Goal: Transaction & Acquisition: Subscribe to service/newsletter

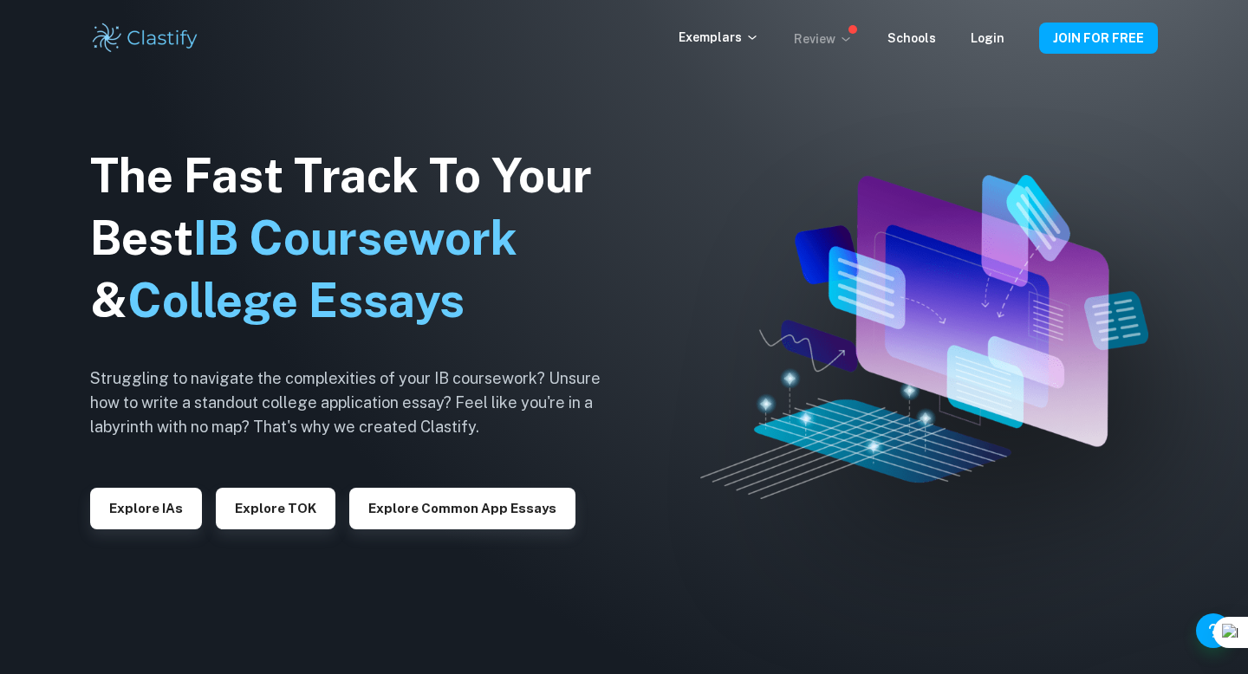
click at [820, 37] on p "Review" at bounding box center [823, 38] width 59 height 19
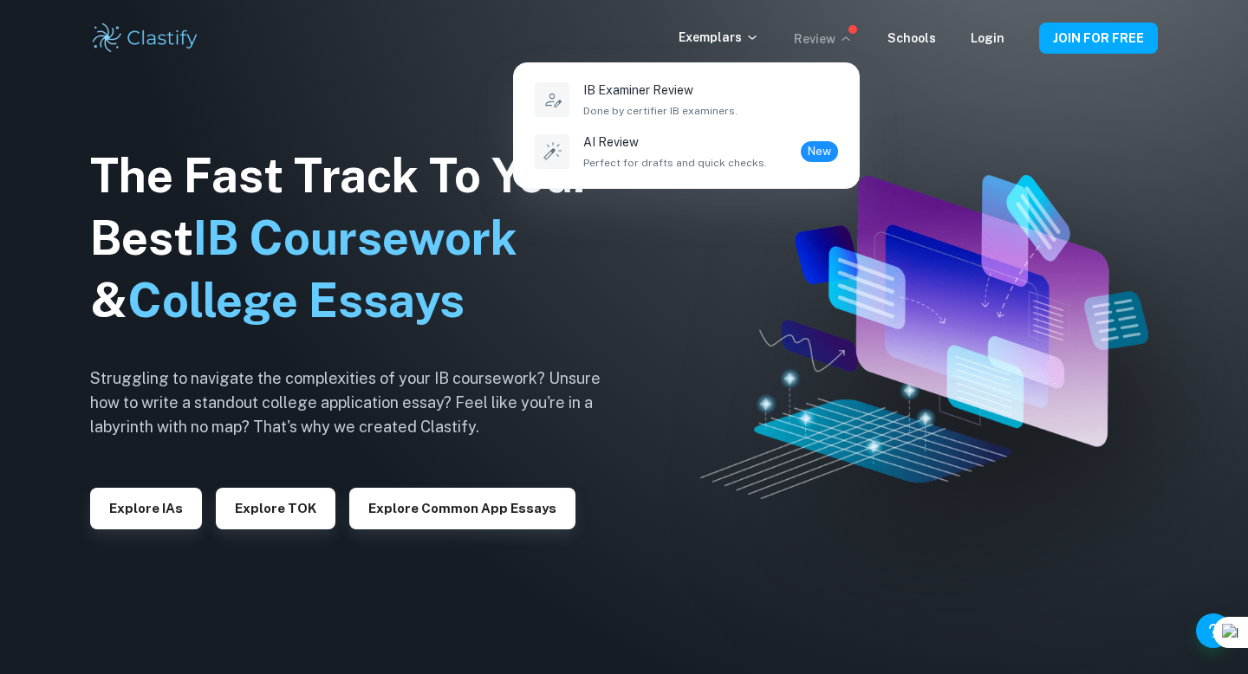
click at [721, 42] on div at bounding box center [624, 337] width 1248 height 674
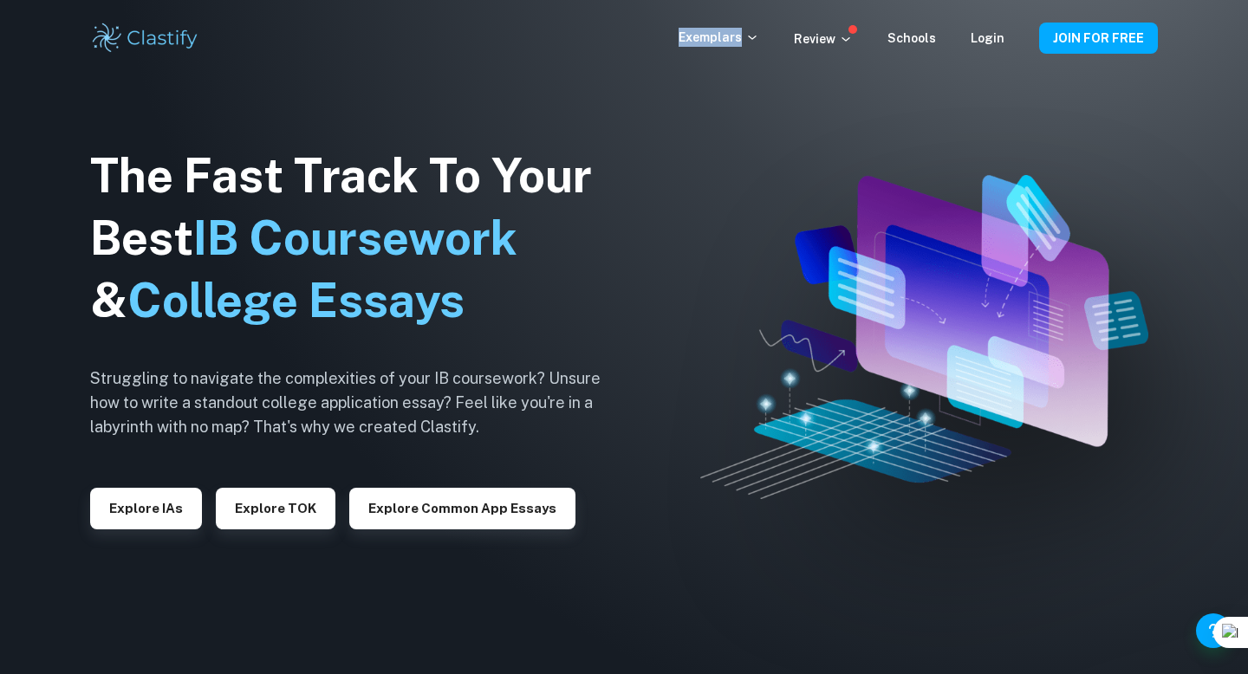
click at [721, 42] on p "Exemplars" at bounding box center [719, 37] width 81 height 19
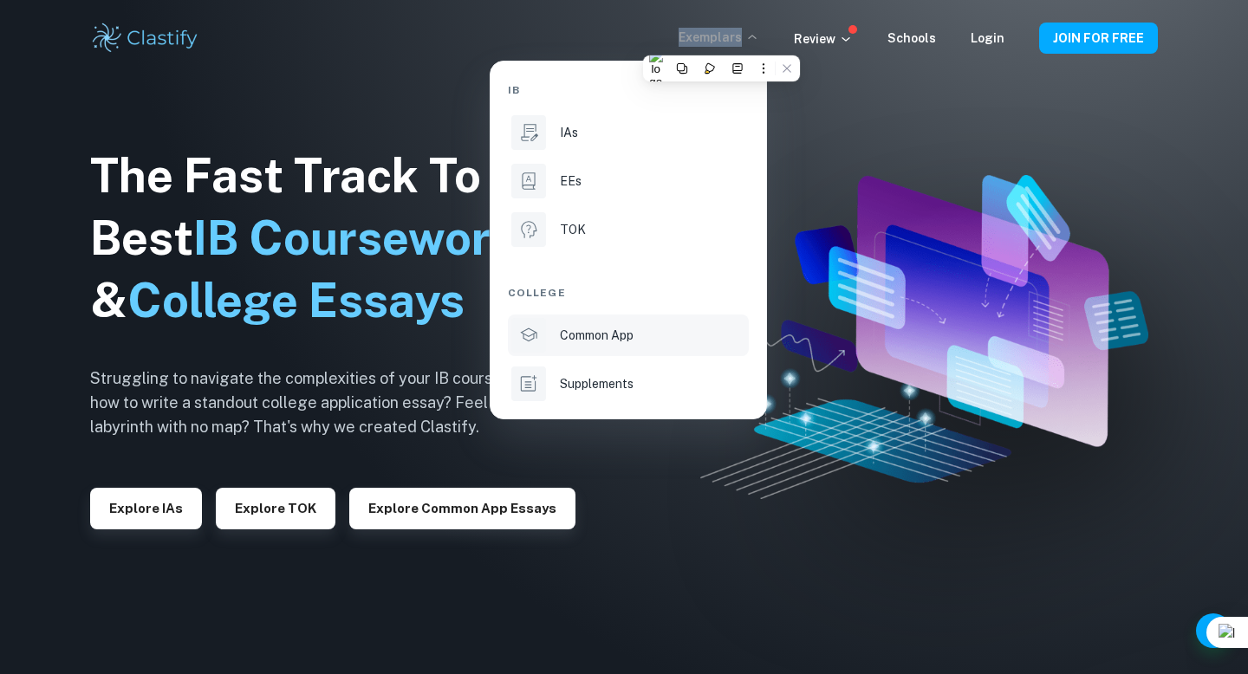
click at [608, 348] on li "Common App" at bounding box center [628, 336] width 241 height 42
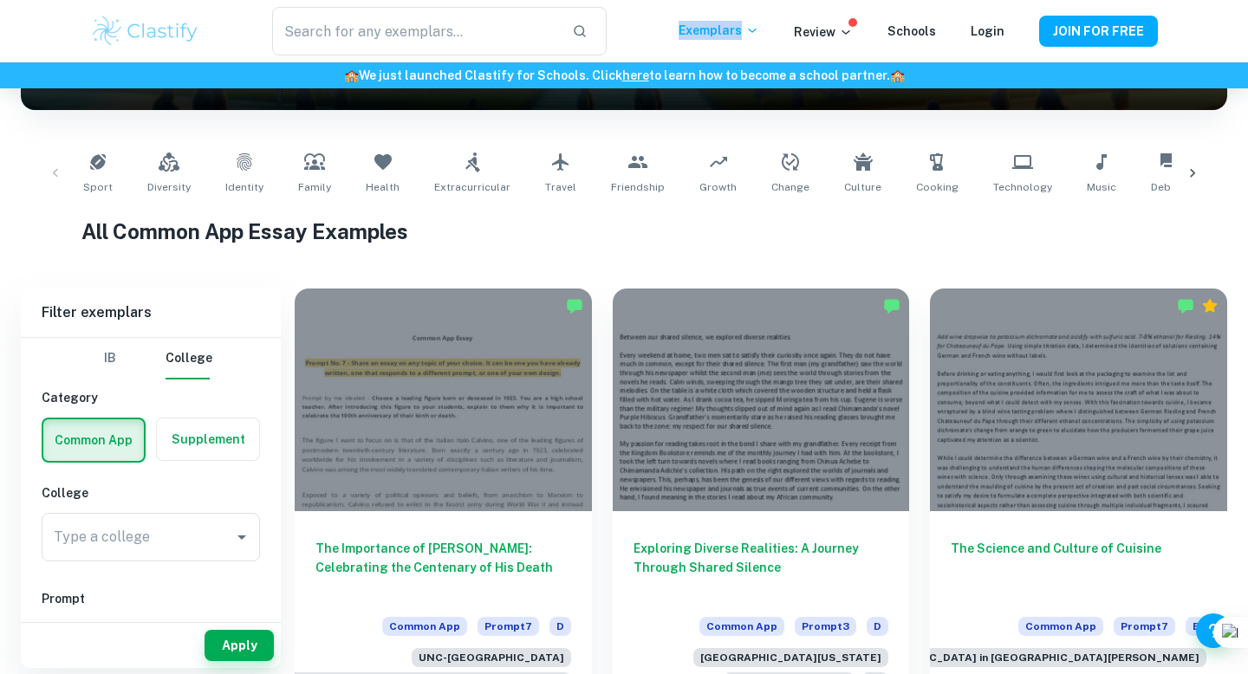
scroll to position [298, 0]
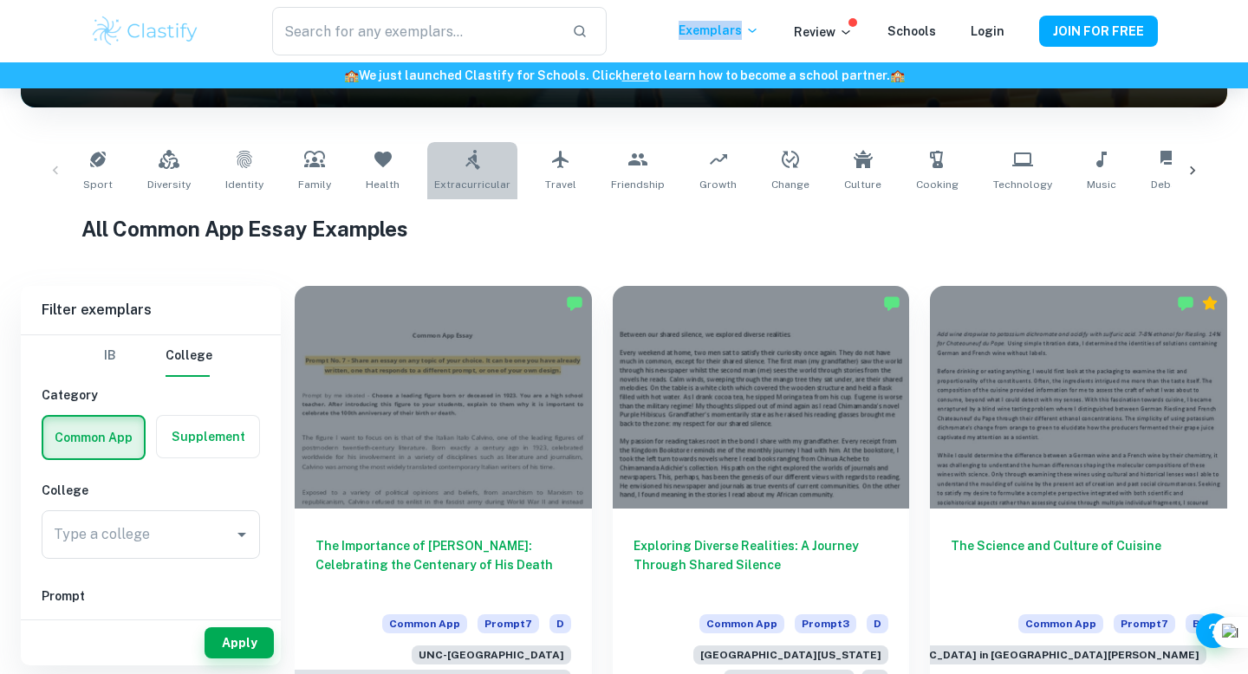
click at [482, 177] on span "Extracurricular" at bounding box center [472, 185] width 76 height 16
type input "Extracurricular"
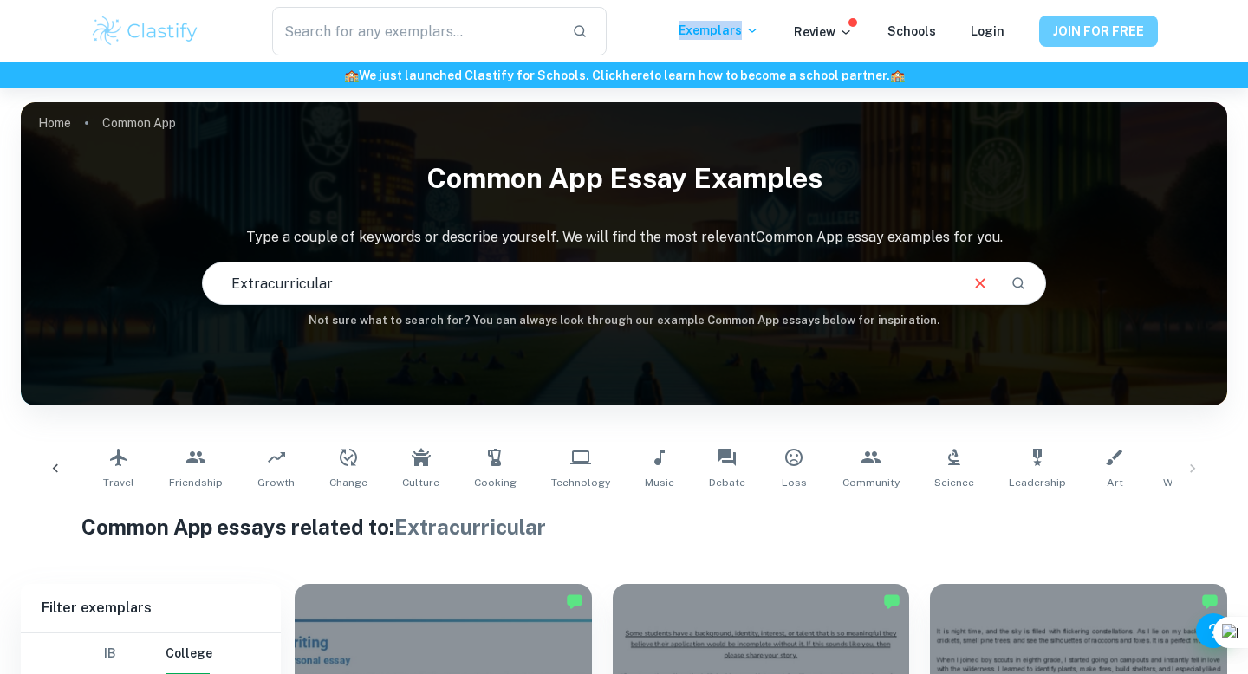
click at [1078, 27] on button "JOIN FOR FREE" at bounding box center [1098, 31] width 119 height 31
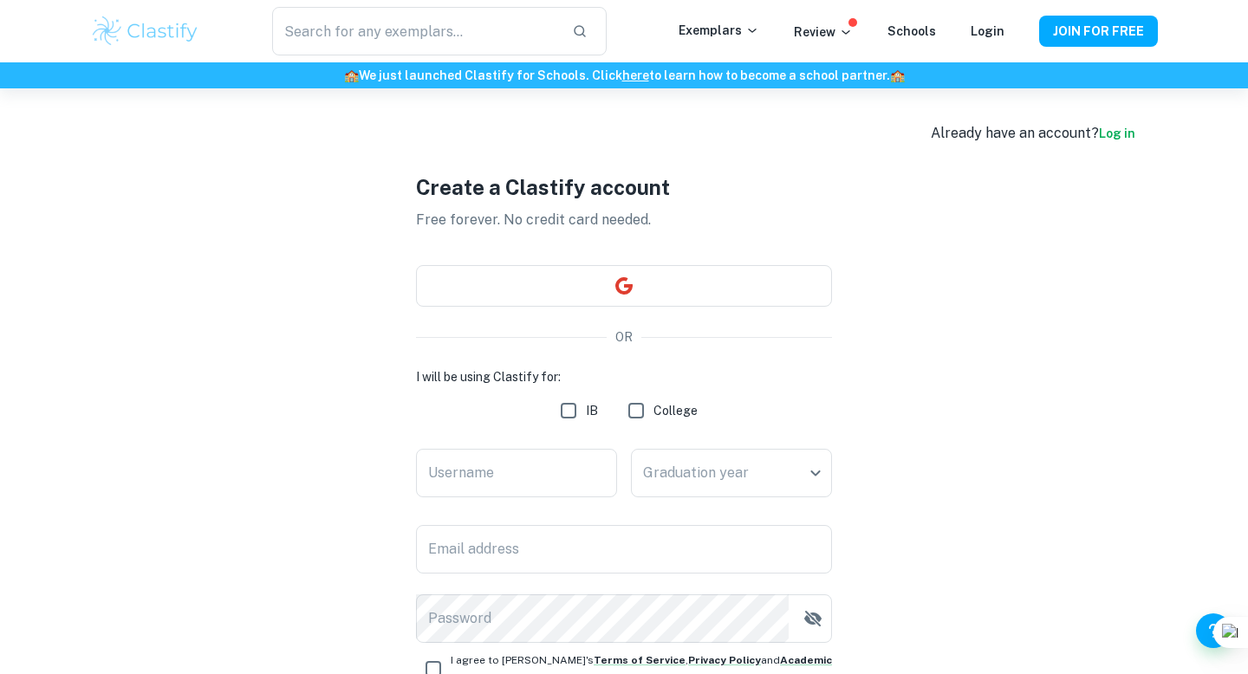
click at [645, 47] on div "​" at bounding box center [439, 31] width 479 height 49
click at [193, 32] on img at bounding box center [145, 31] width 110 height 35
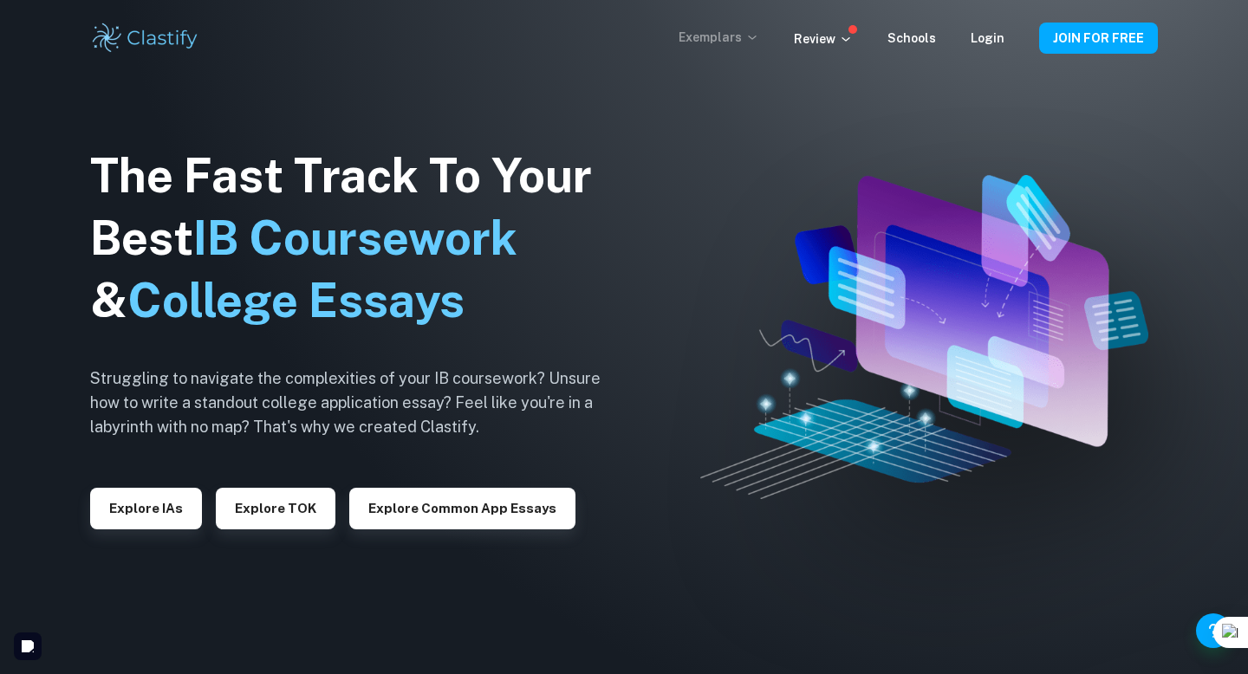
click at [752, 39] on p "Exemplars" at bounding box center [719, 37] width 81 height 19
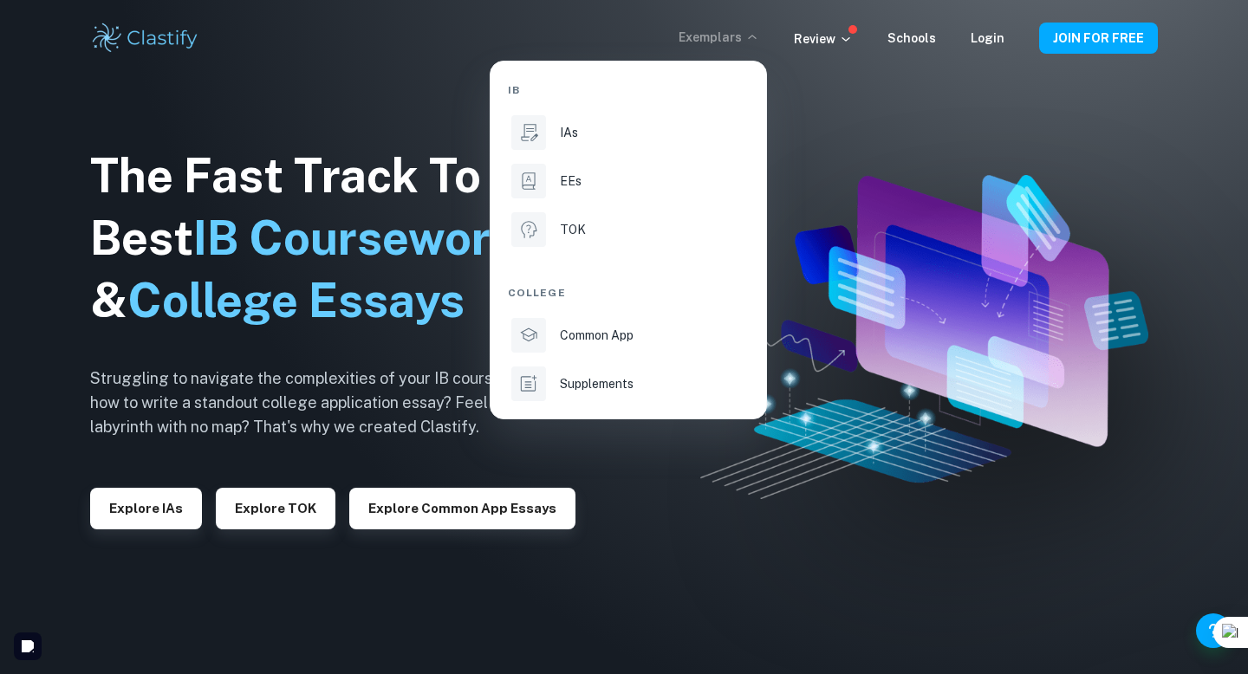
click at [824, 48] on div at bounding box center [624, 337] width 1248 height 674
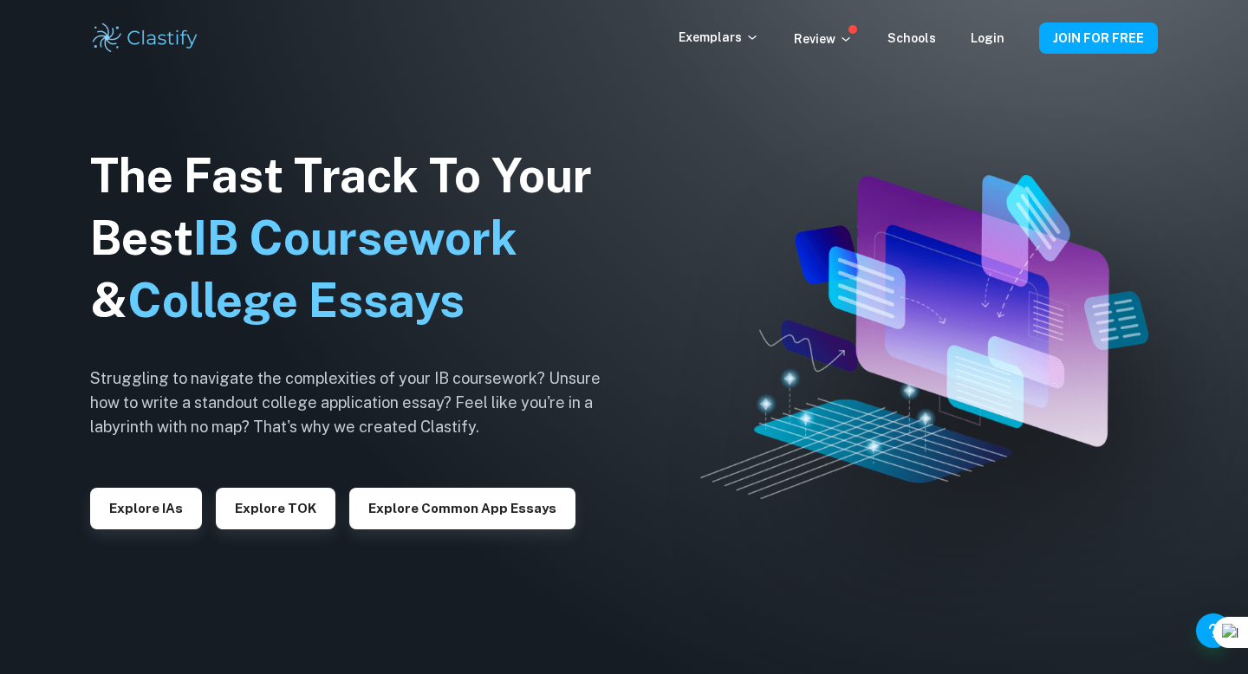
click at [853, 37] on icon at bounding box center [846, 39] width 14 height 14
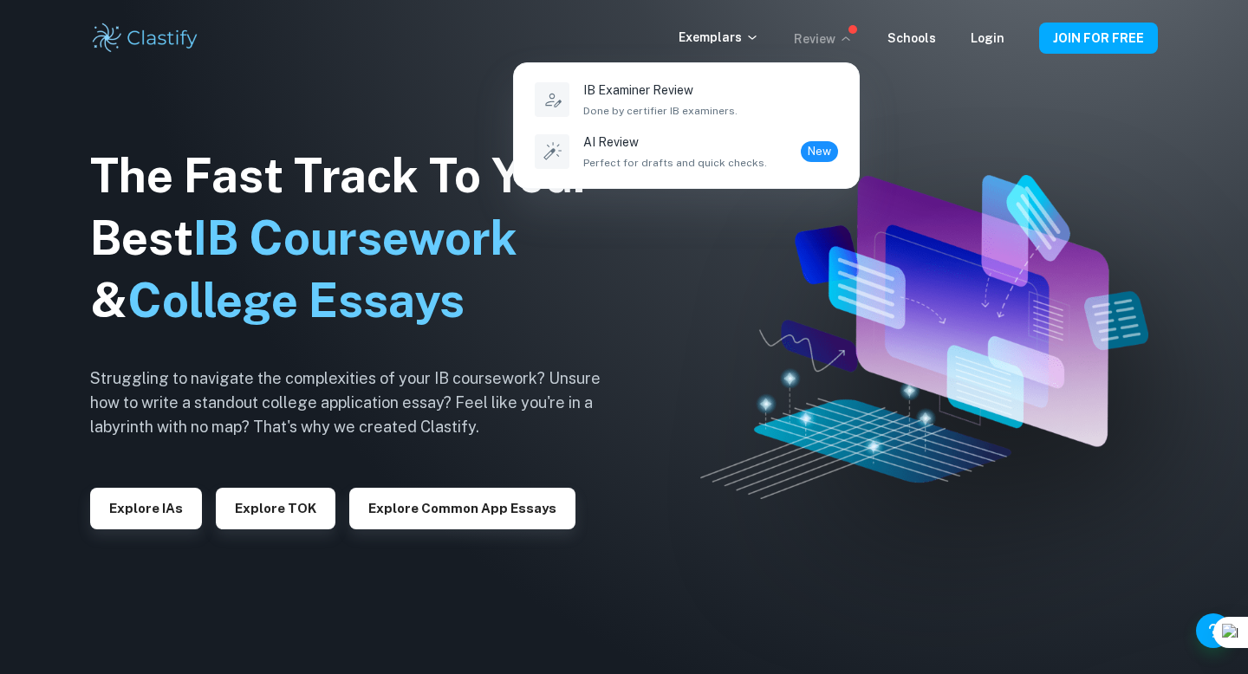
click at [906, 138] on div at bounding box center [624, 337] width 1248 height 674
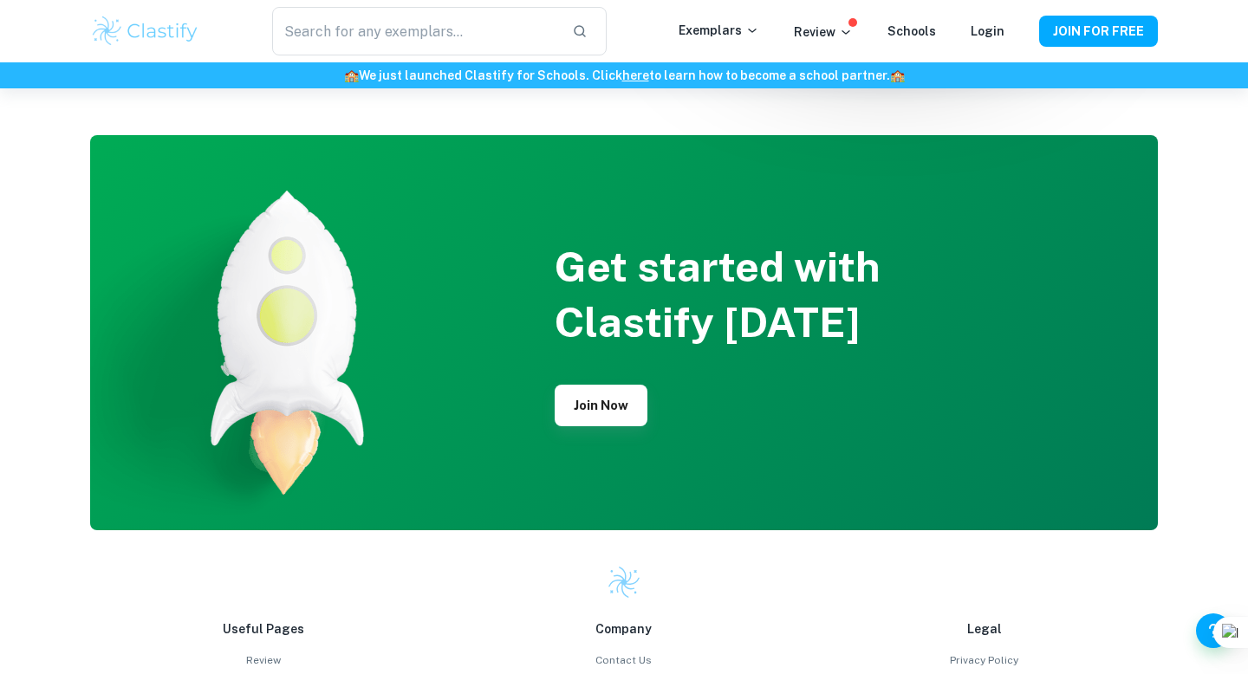
scroll to position [4112, 0]
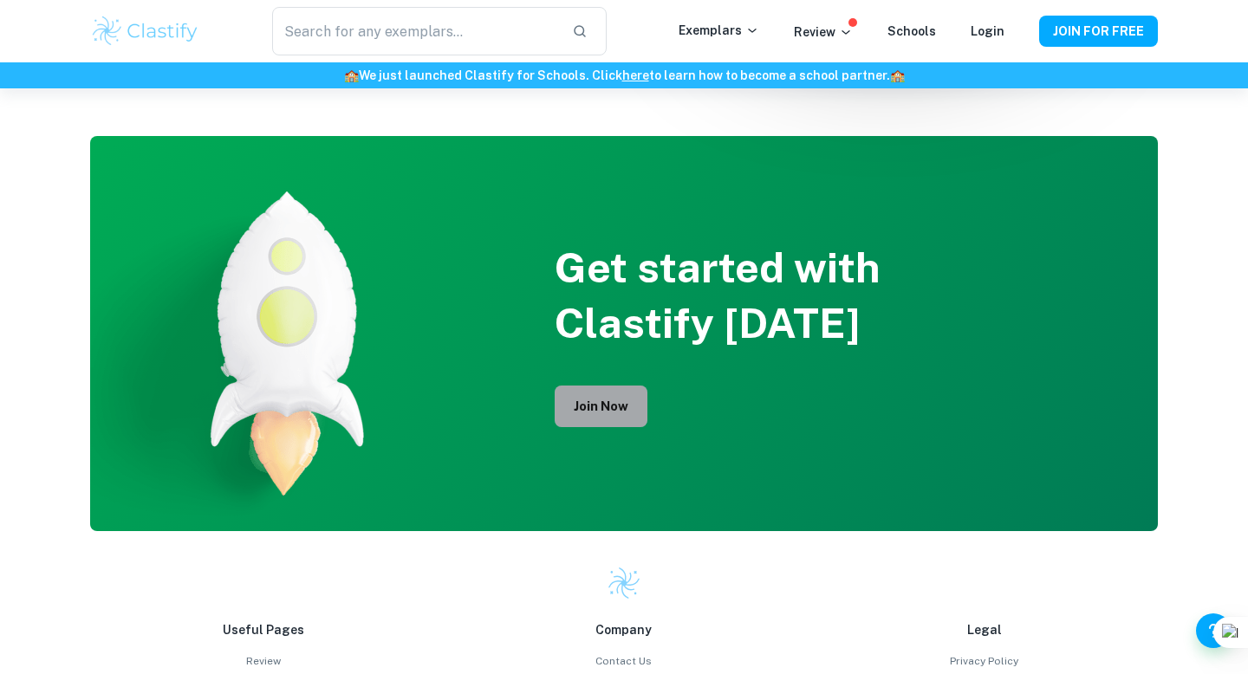
click at [566, 389] on button "Join Now" at bounding box center [601, 407] width 93 height 42
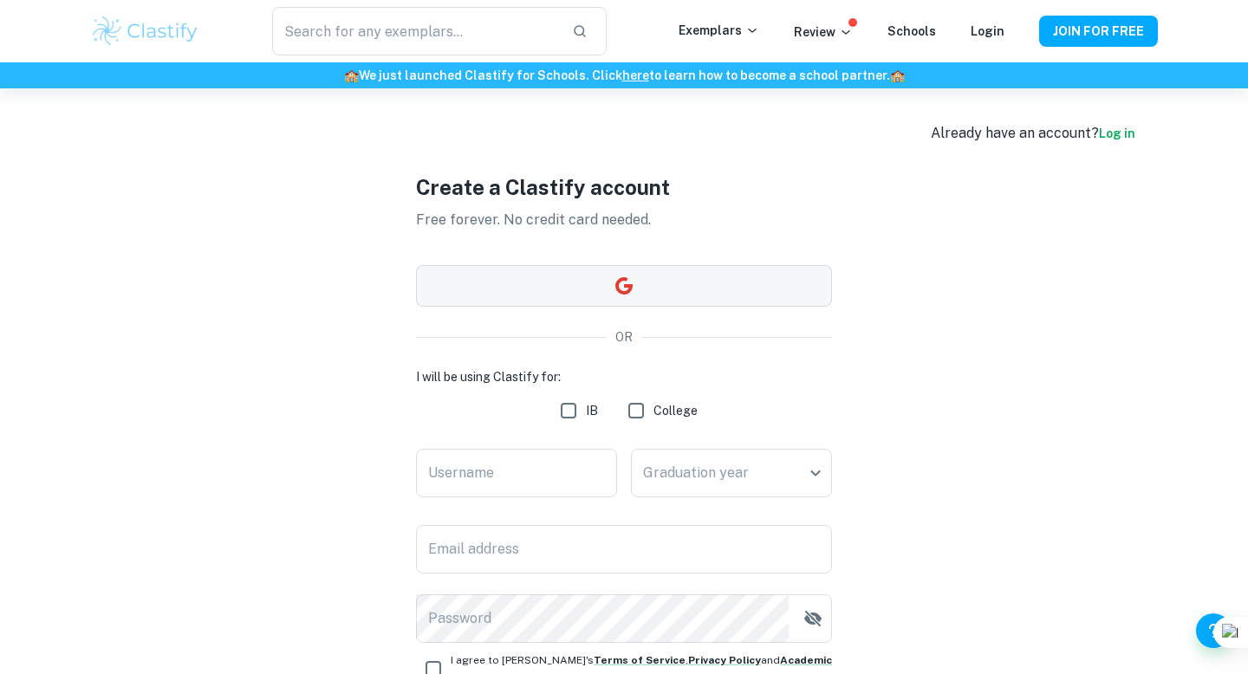
click at [620, 285] on icon "button" at bounding box center [624, 286] width 21 height 21
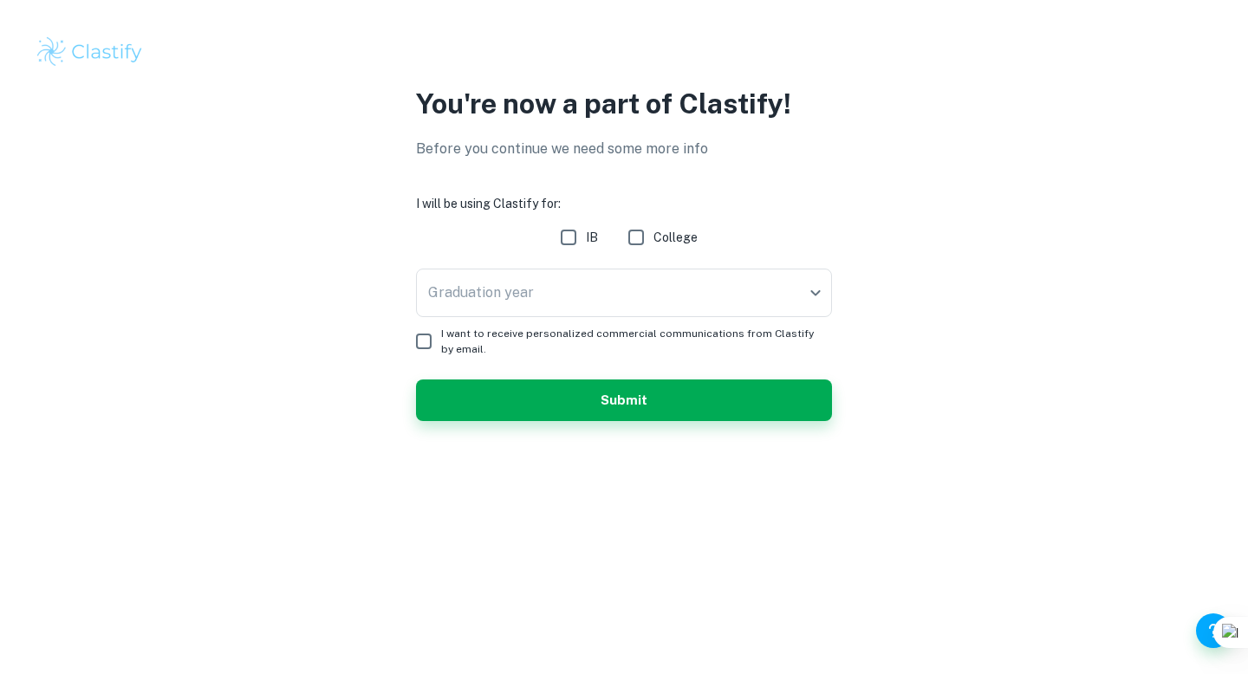
click at [587, 239] on span "IB" at bounding box center [592, 237] width 12 height 19
click at [586, 239] on input "IB" at bounding box center [568, 237] width 35 height 35
checkbox input "true"
click at [674, 243] on span "College" at bounding box center [676, 237] width 44 height 19
click at [654, 243] on input "College" at bounding box center [636, 237] width 35 height 35
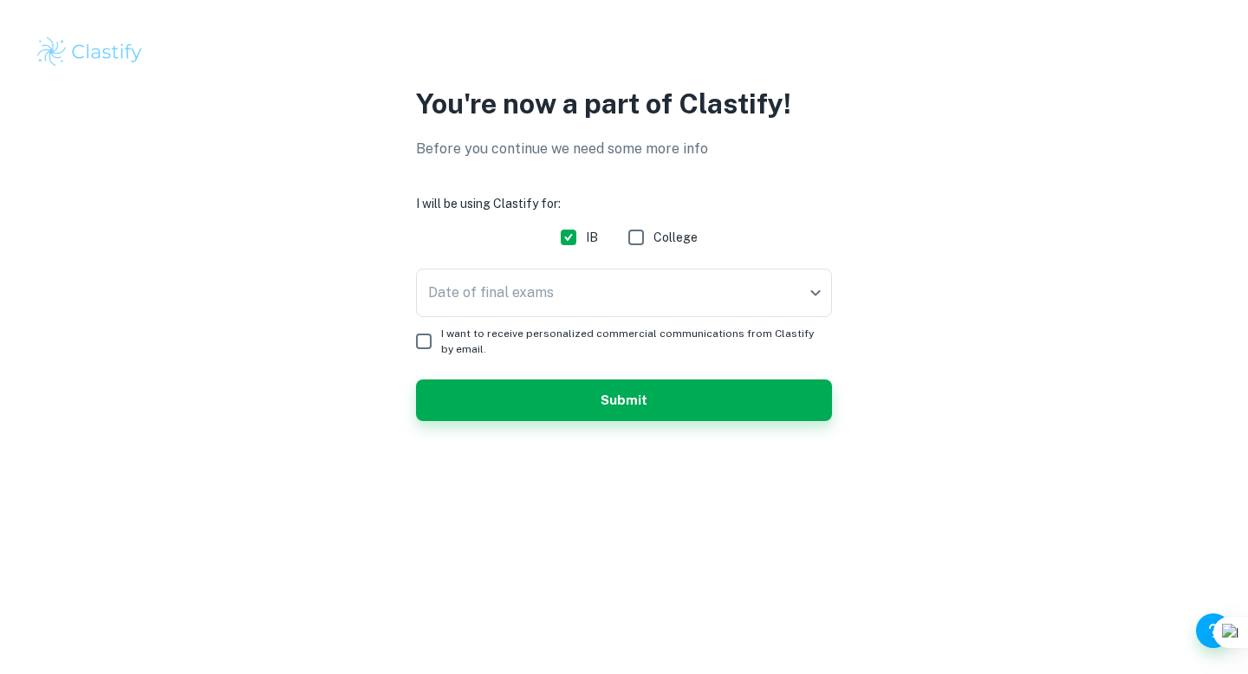
checkbox input "true"
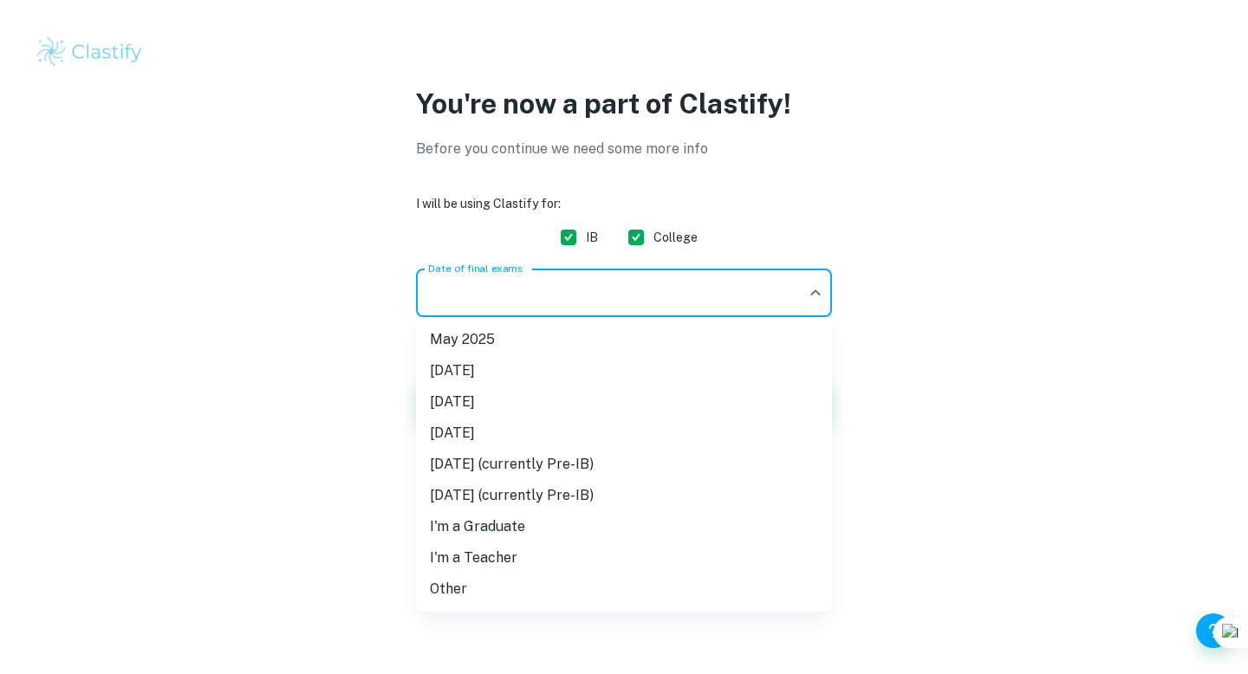
click at [622, 285] on body "We value your privacy We use cookies to enhance your browsing experience, serve…" at bounding box center [624, 337] width 1248 height 674
click at [523, 466] on li "May 2027 (currently Pre-IB)" at bounding box center [624, 464] width 416 height 31
type input "M27"
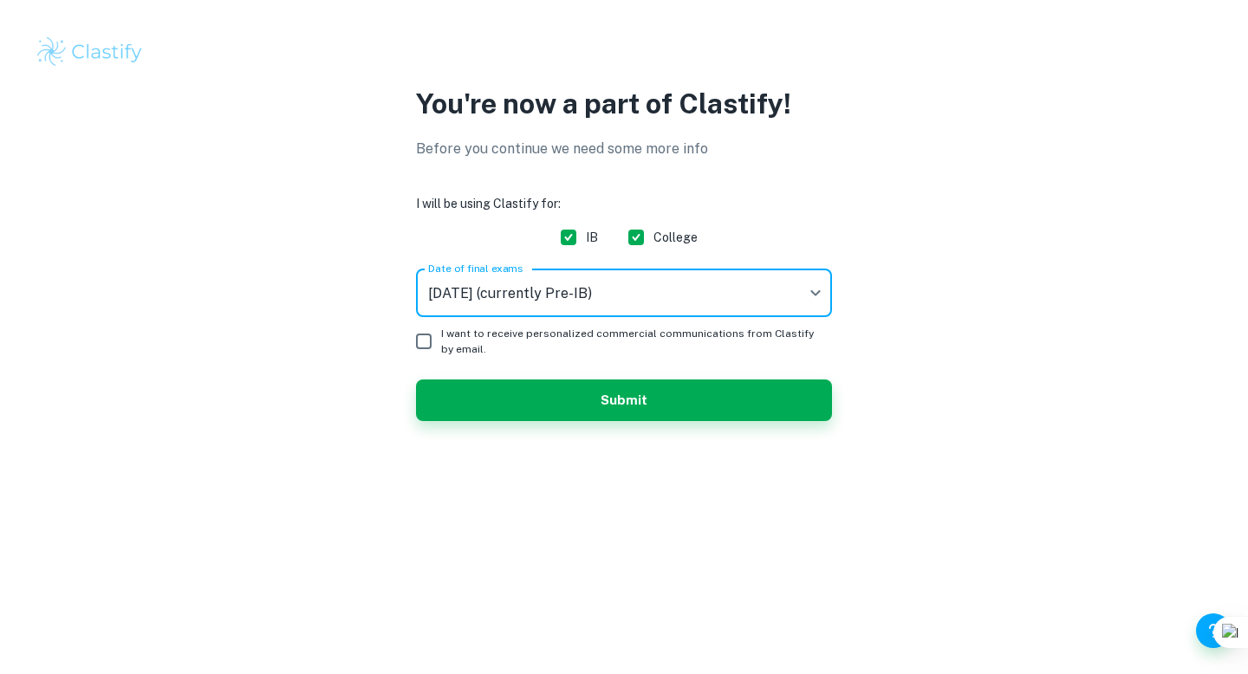
click at [549, 313] on body "We value your privacy We use cookies to enhance your browsing experience, serve…" at bounding box center [624, 337] width 1248 height 674
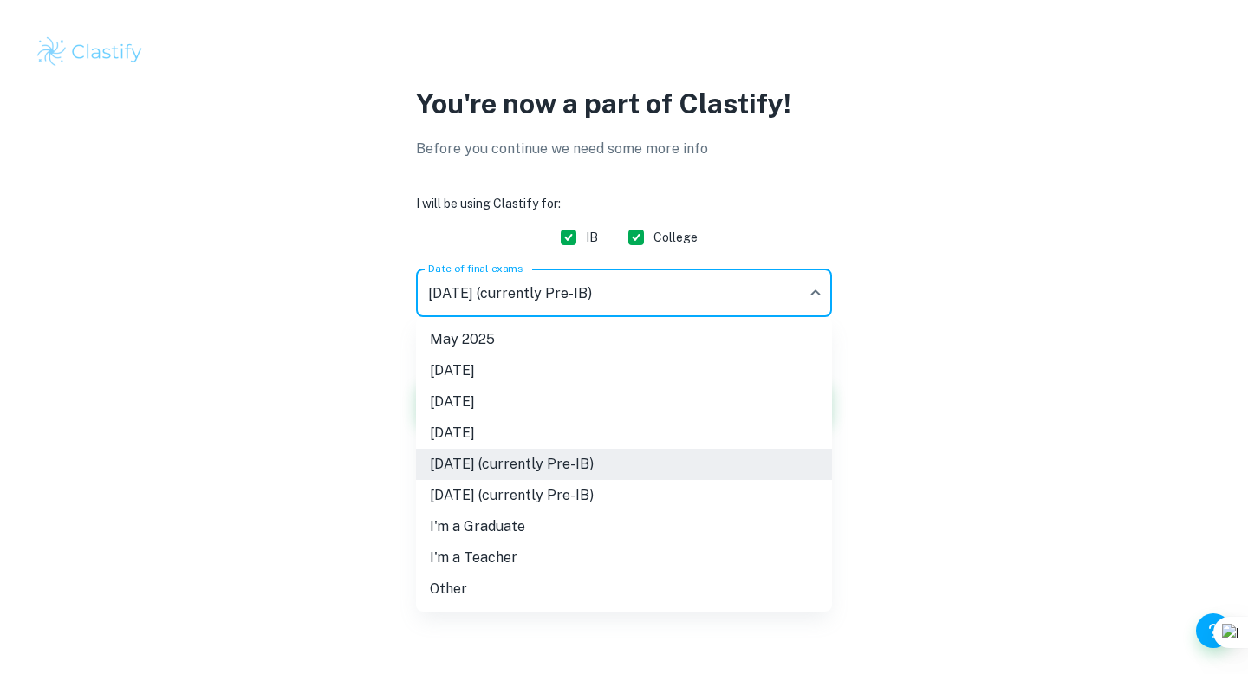
click at [350, 462] on div at bounding box center [624, 337] width 1248 height 674
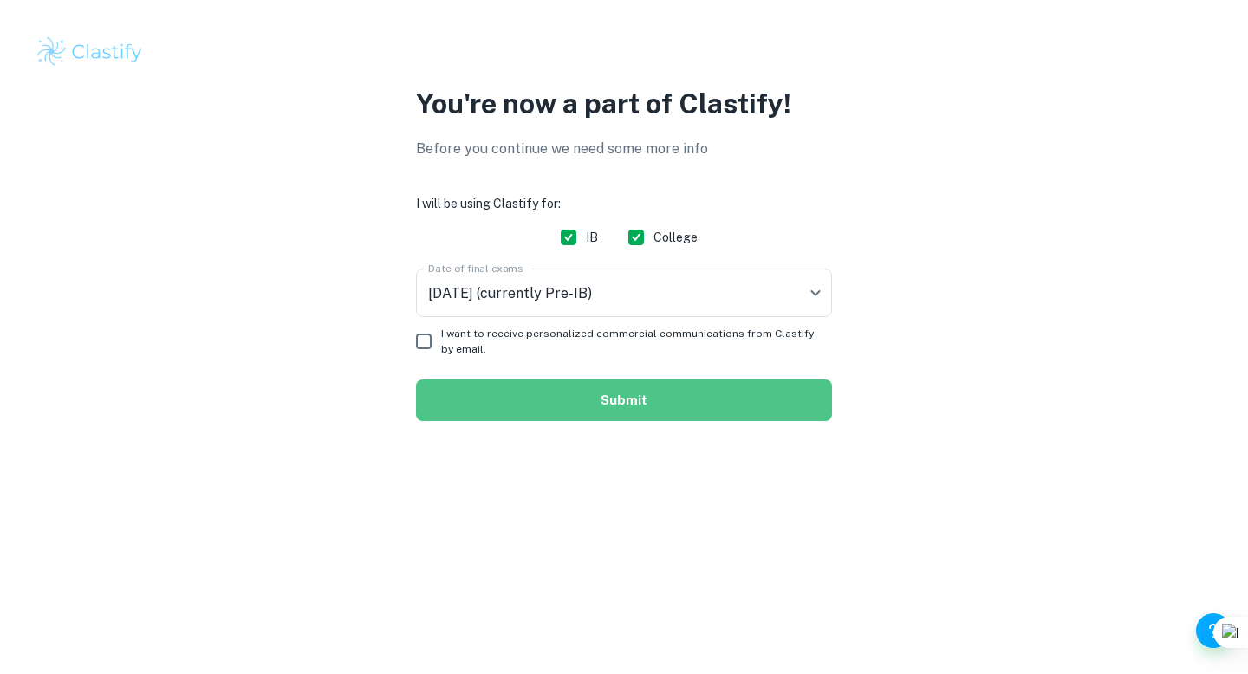
click at [512, 382] on button "Submit" at bounding box center [624, 401] width 416 height 42
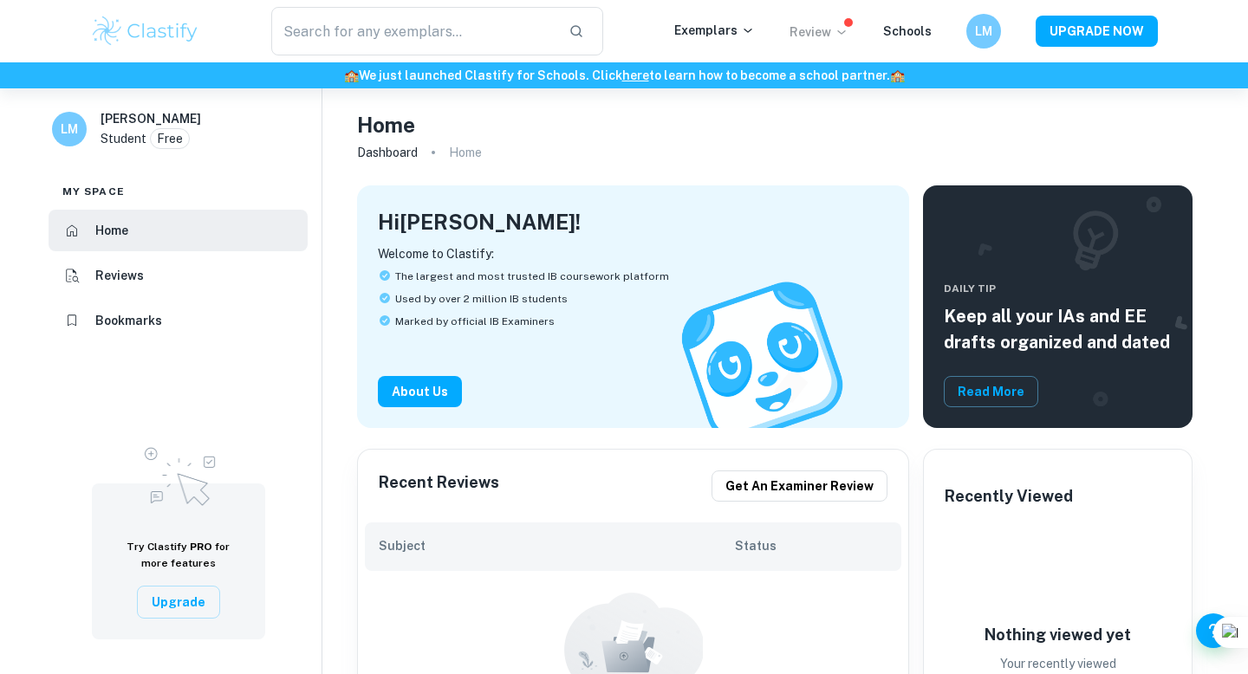
click at [846, 39] on icon at bounding box center [842, 32] width 14 height 14
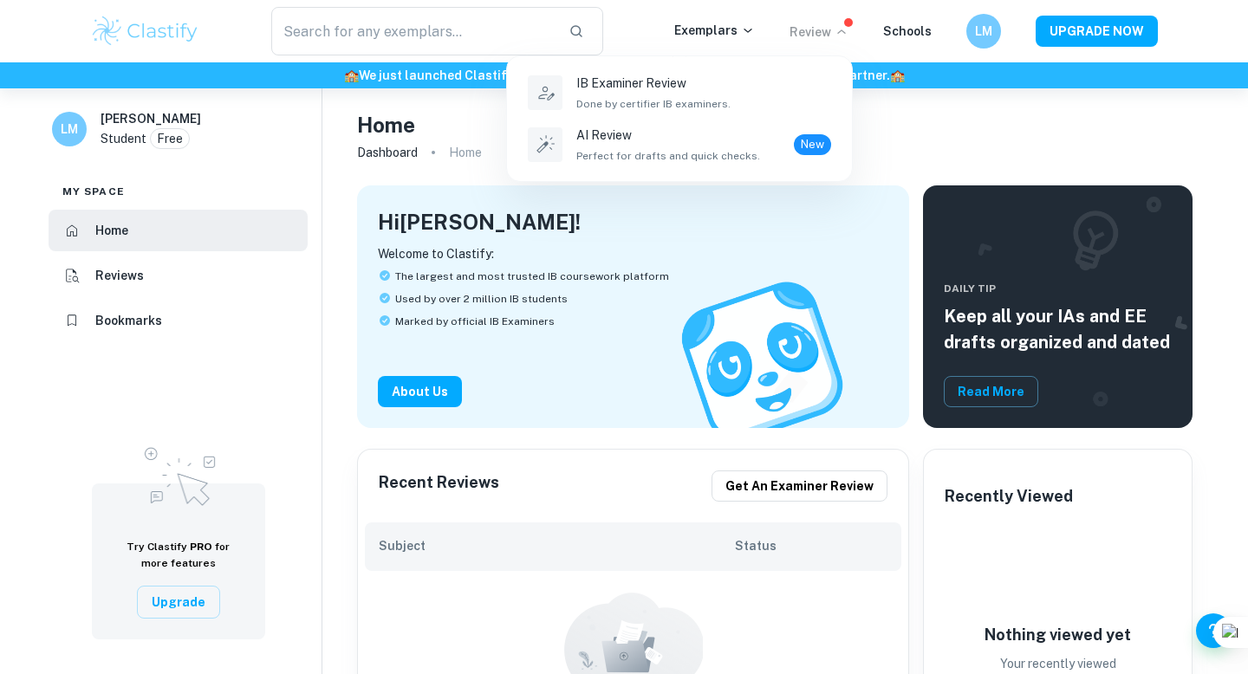
click at [895, 124] on div at bounding box center [624, 337] width 1248 height 674
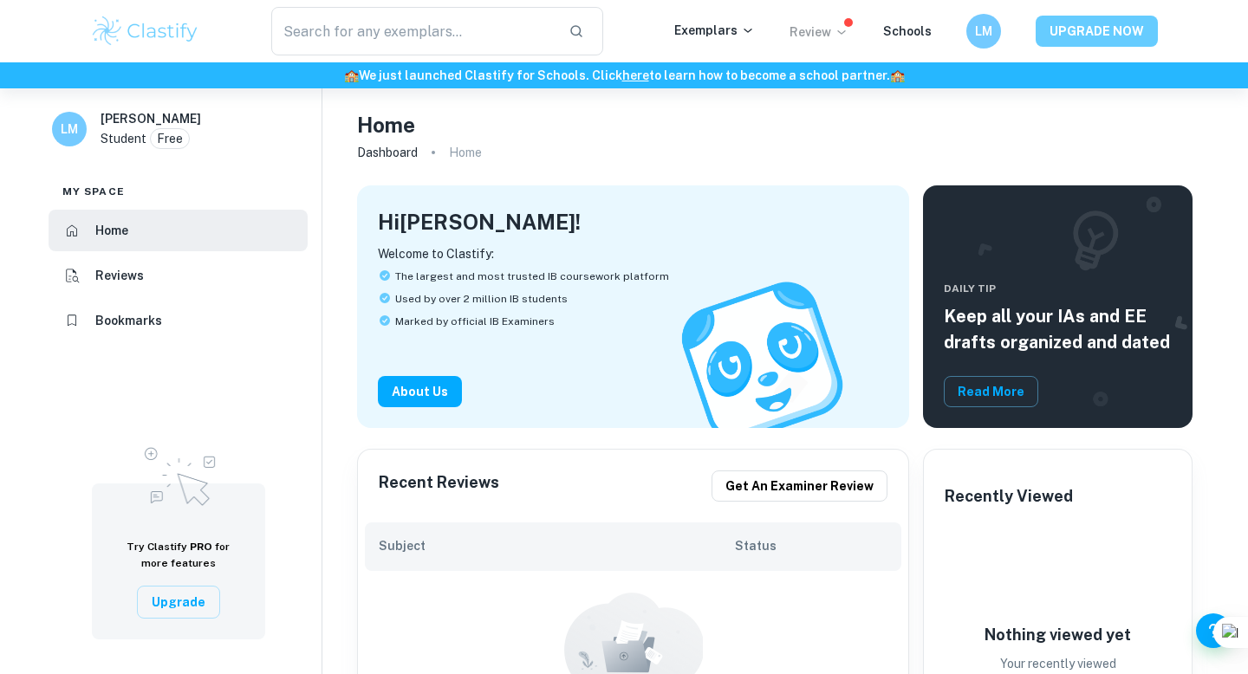
click at [1063, 35] on button "UPGRADE NOW" at bounding box center [1097, 31] width 122 height 31
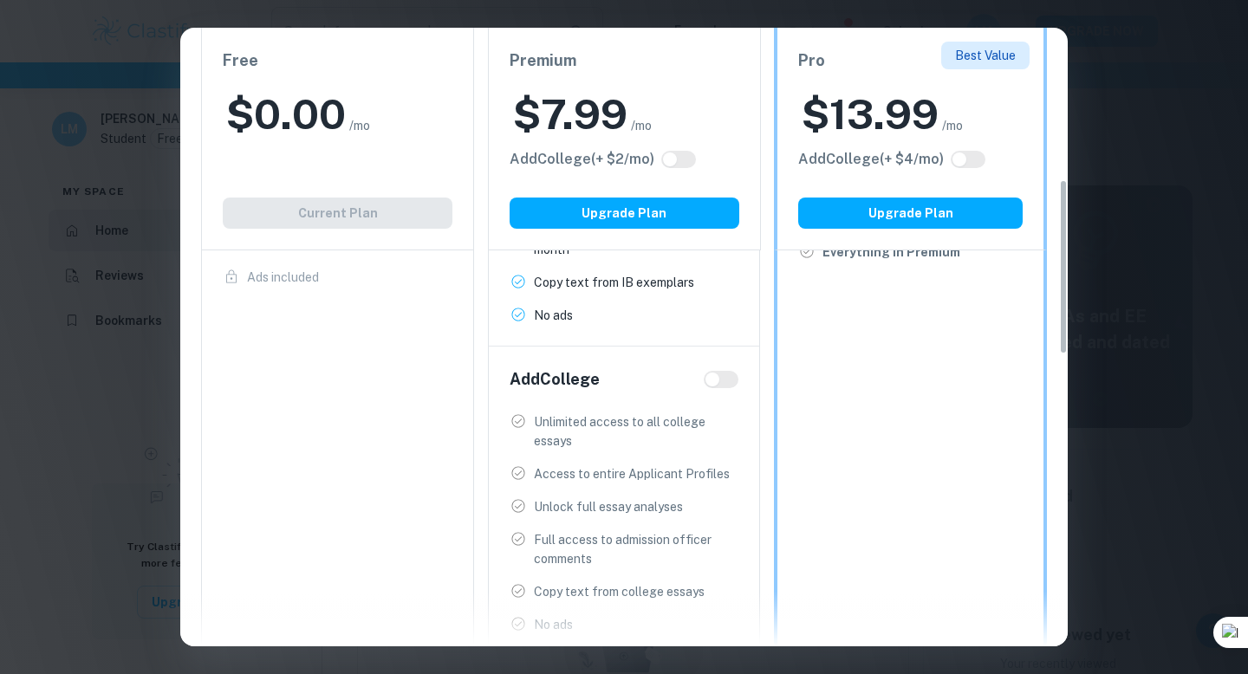
scroll to position [542, 0]
click at [660, 137] on div "$ 7.99 /mo" at bounding box center [625, 114] width 230 height 55
click at [672, 161] on input "checkbox" at bounding box center [670, 160] width 42 height 14
checkbox input "true"
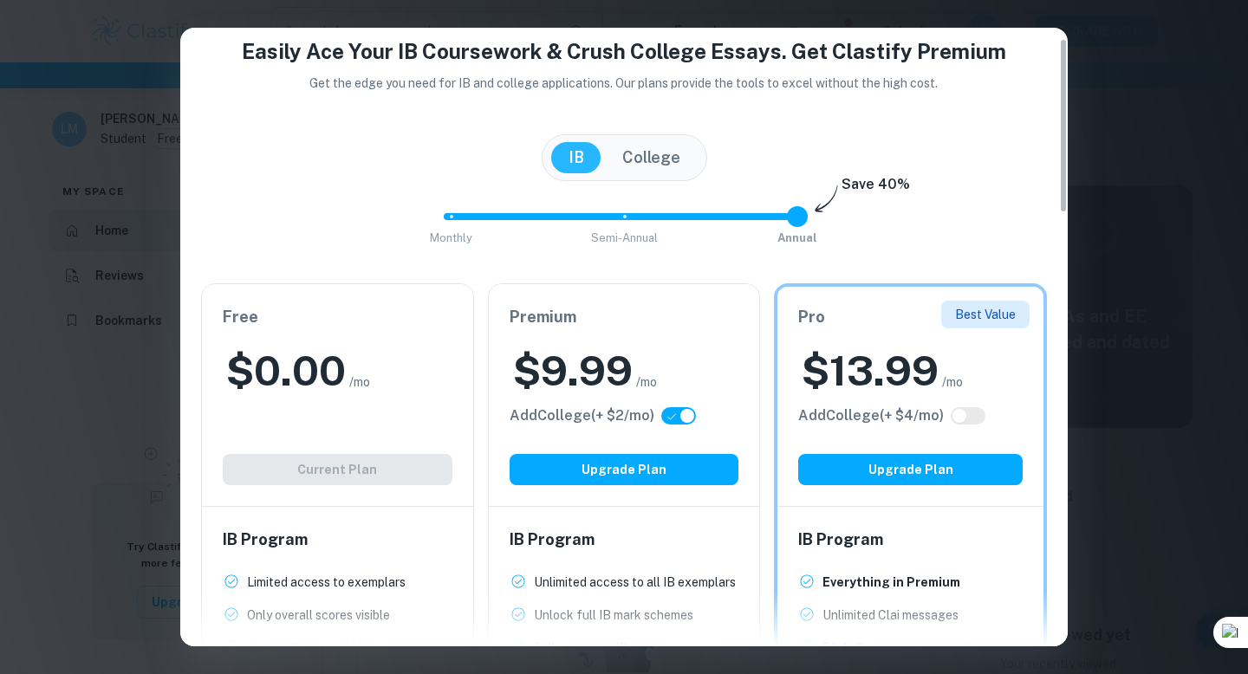
scroll to position [23, 0]
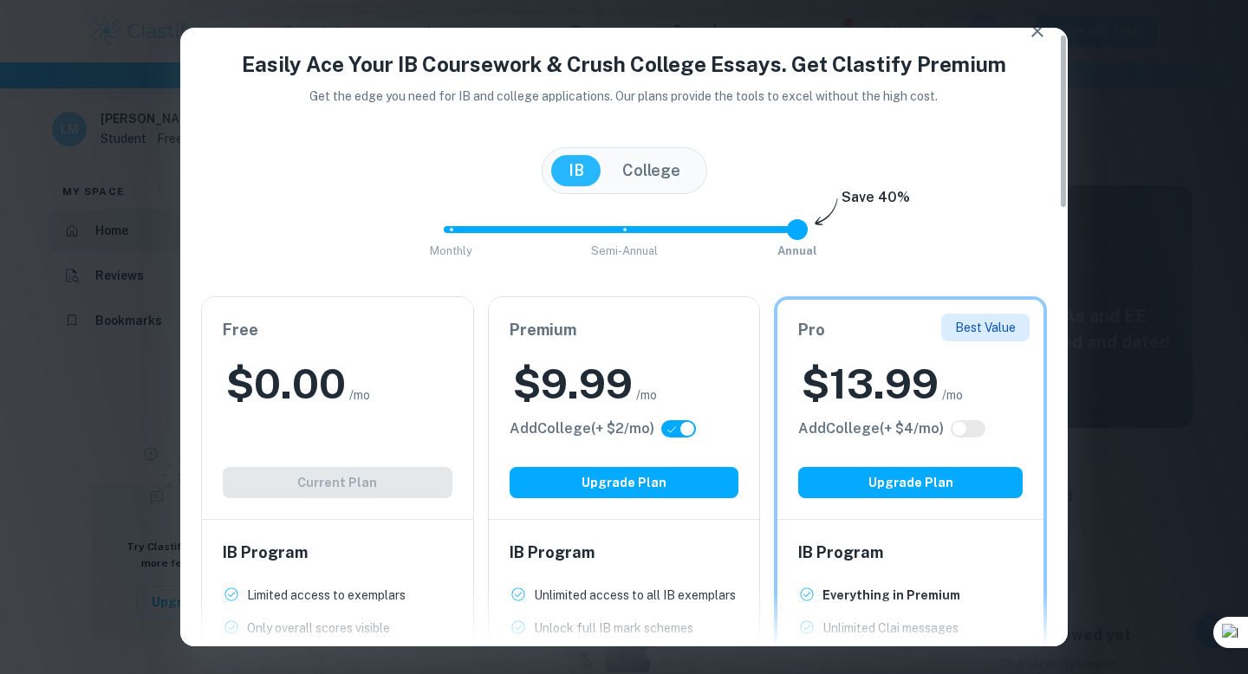
click at [661, 173] on button "College" at bounding box center [651, 170] width 93 height 31
checkbox input "false"
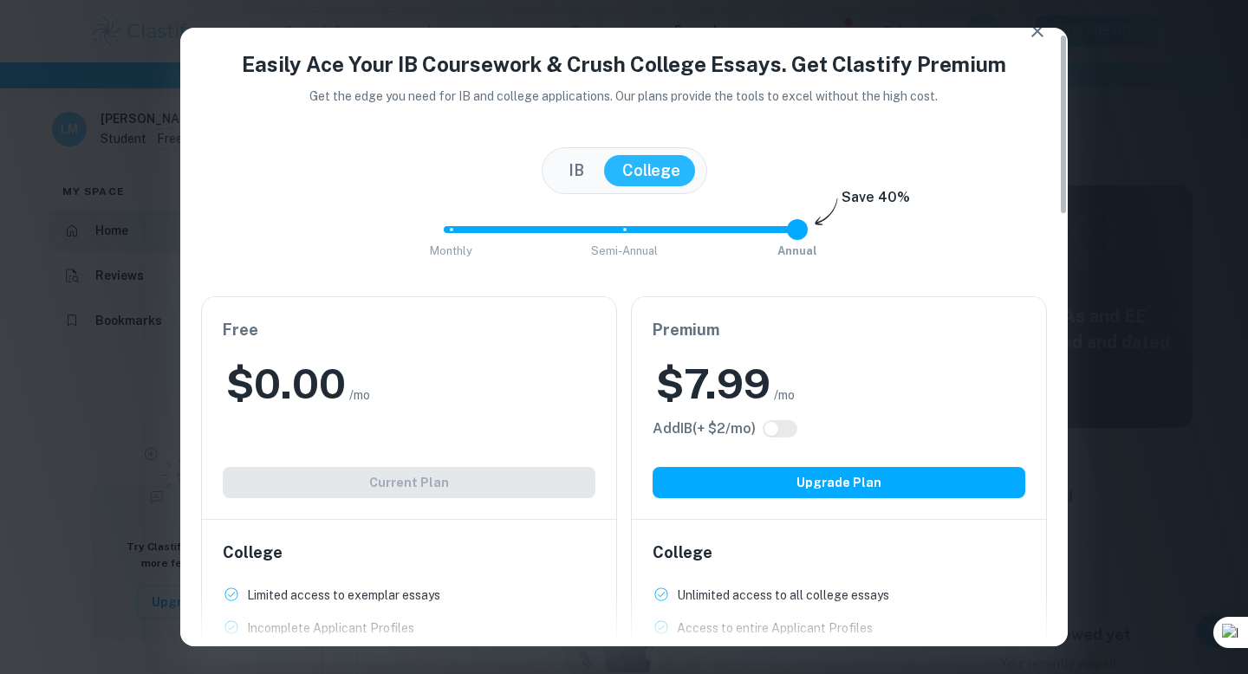
click at [591, 163] on button "IB" at bounding box center [576, 170] width 50 height 31
checkbox input "true"
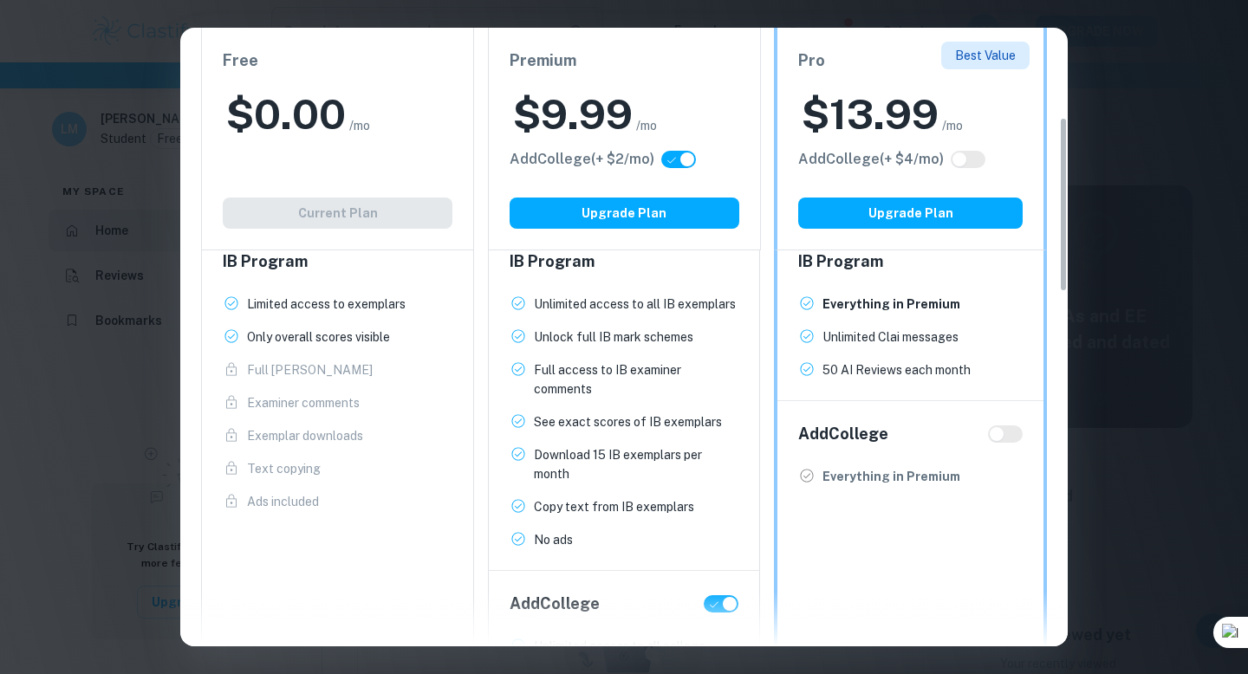
scroll to position [316, 0]
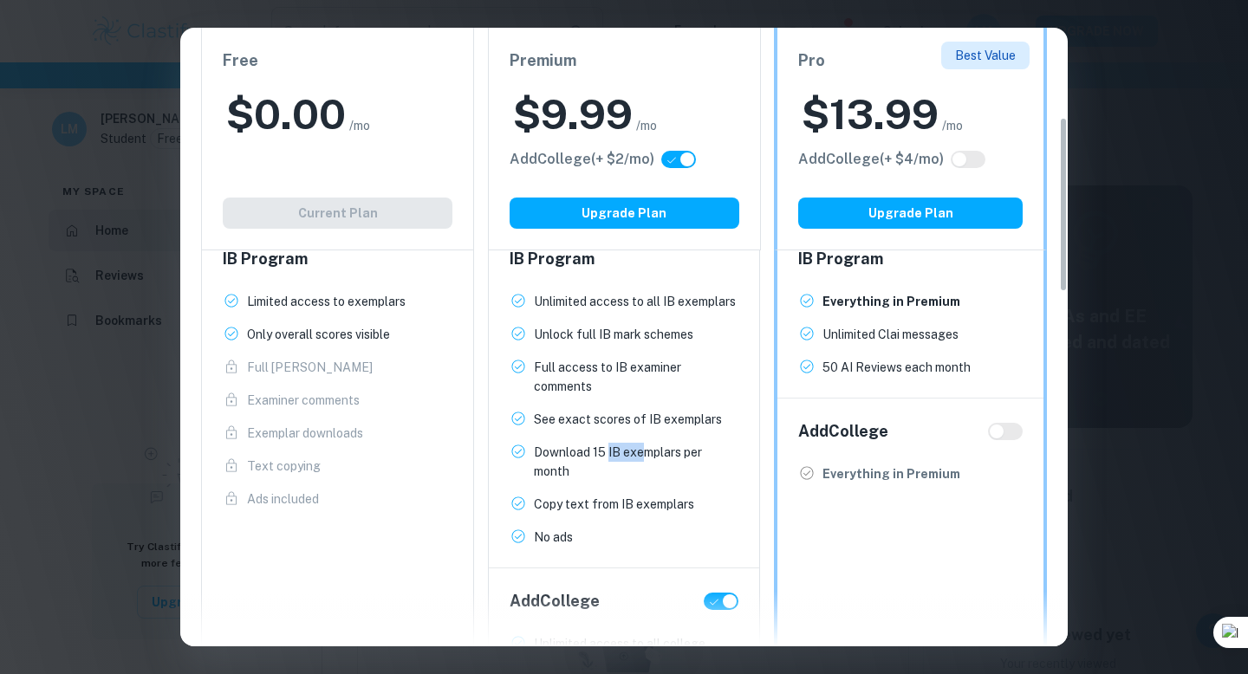
drag, startPoint x: 607, startPoint y: 458, endPoint x: 639, endPoint y: 460, distance: 32.2
click at [639, 460] on p "Download 15 IB exemplars per month" at bounding box center [636, 462] width 205 height 38
click at [666, 367] on p "Full access to IB examiner comments" at bounding box center [636, 377] width 205 height 38
click at [722, 115] on div "$ 9.99 /mo" at bounding box center [625, 114] width 230 height 55
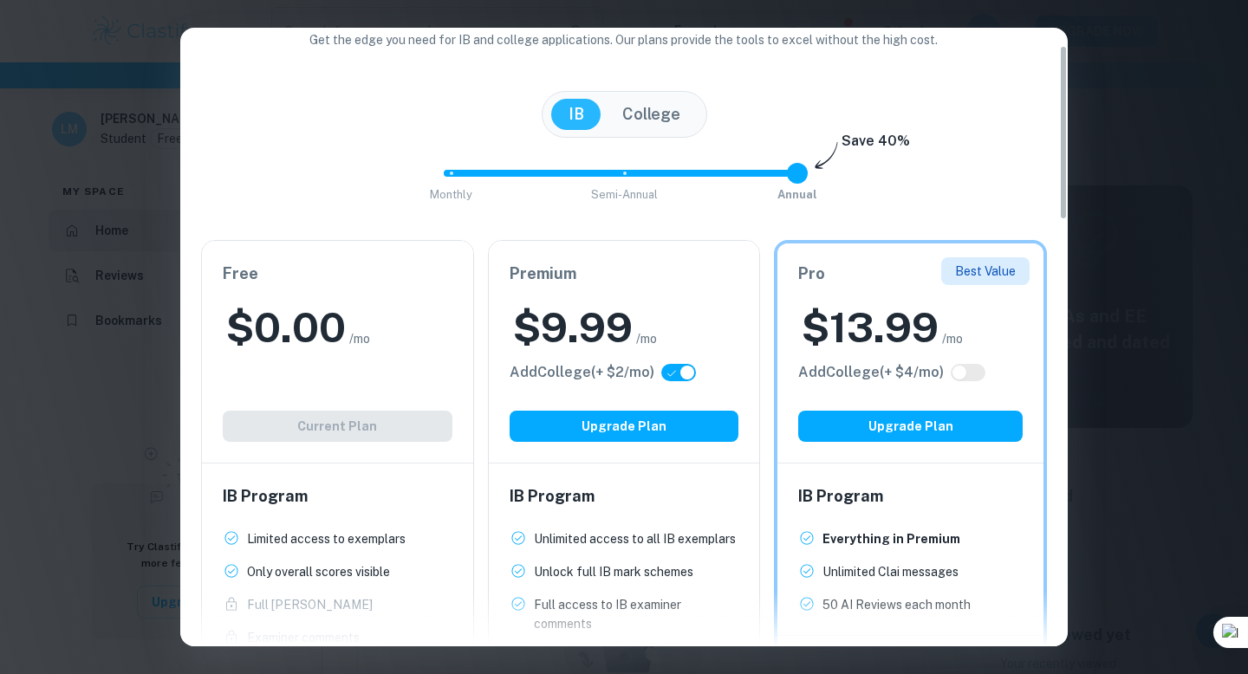
scroll to position [62, 0]
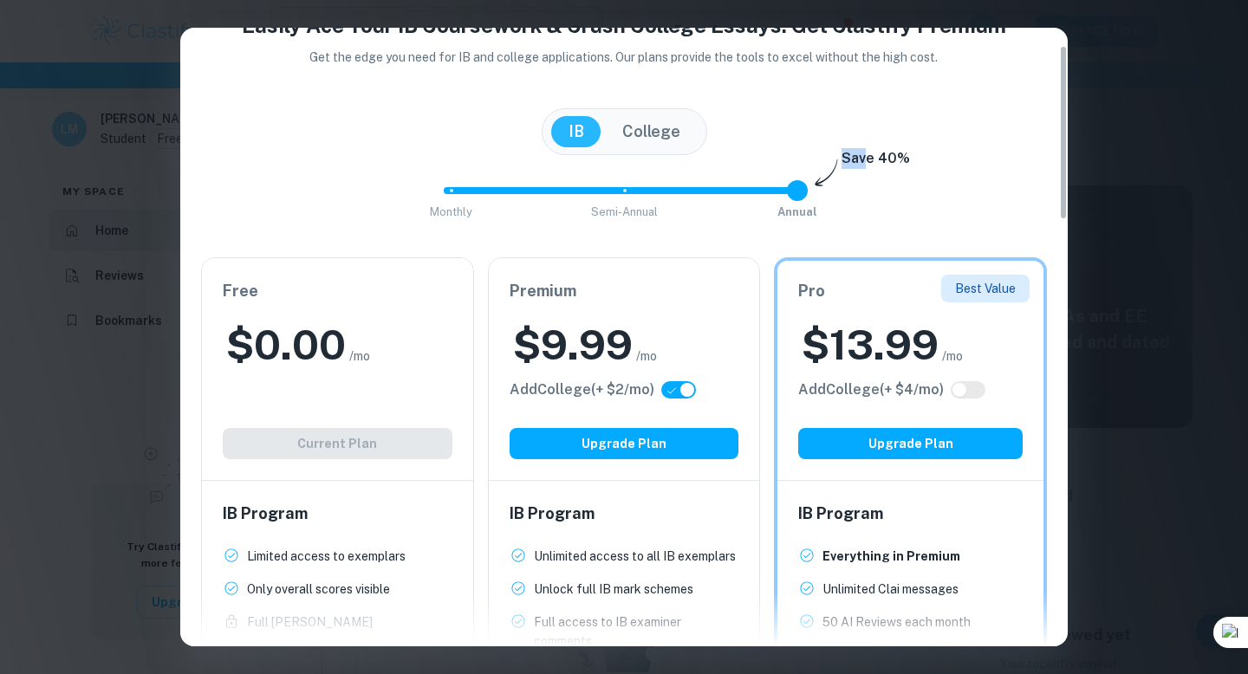
drag, startPoint x: 845, startPoint y: 158, endPoint x: 871, endPoint y: 158, distance: 26.0
click at [869, 158] on h6 "Save 40%" at bounding box center [876, 162] width 68 height 29
click at [899, 155] on h6 "Save 40%" at bounding box center [876, 162] width 68 height 29
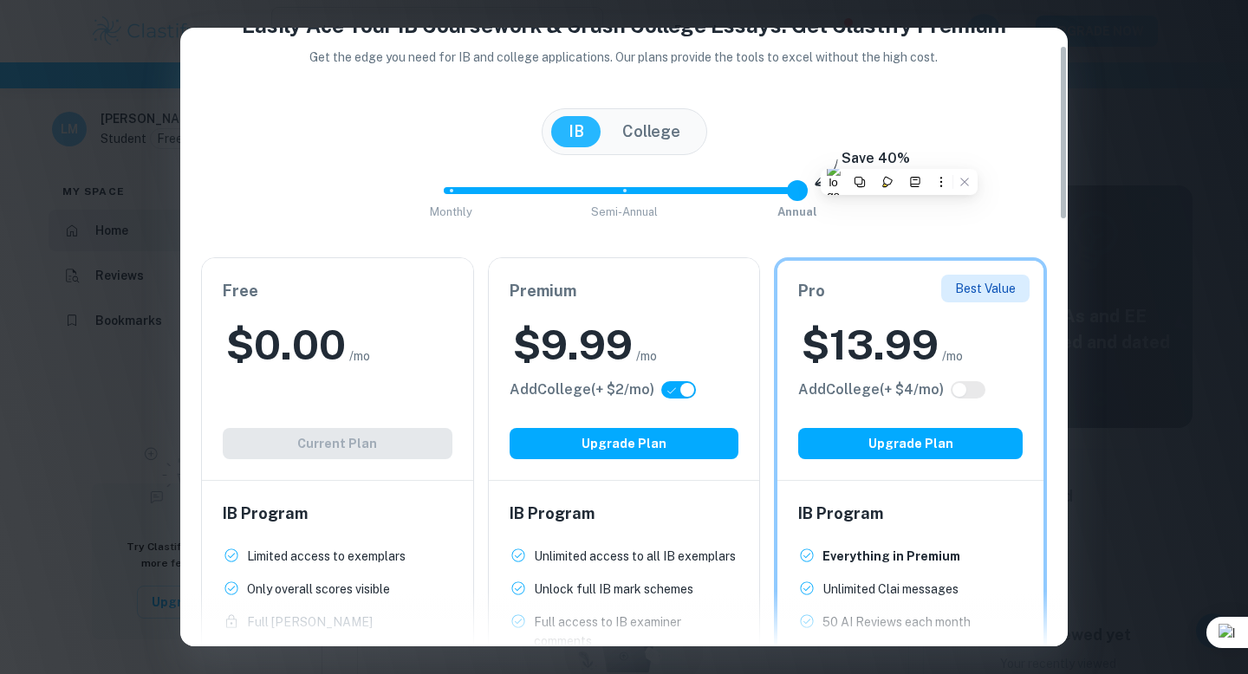
click at [910, 155] on div "Easily Ace Your IB Coursework & Crush College Essays. Get Clastify Premium Get …" at bounding box center [624, 571] width 888 height 1123
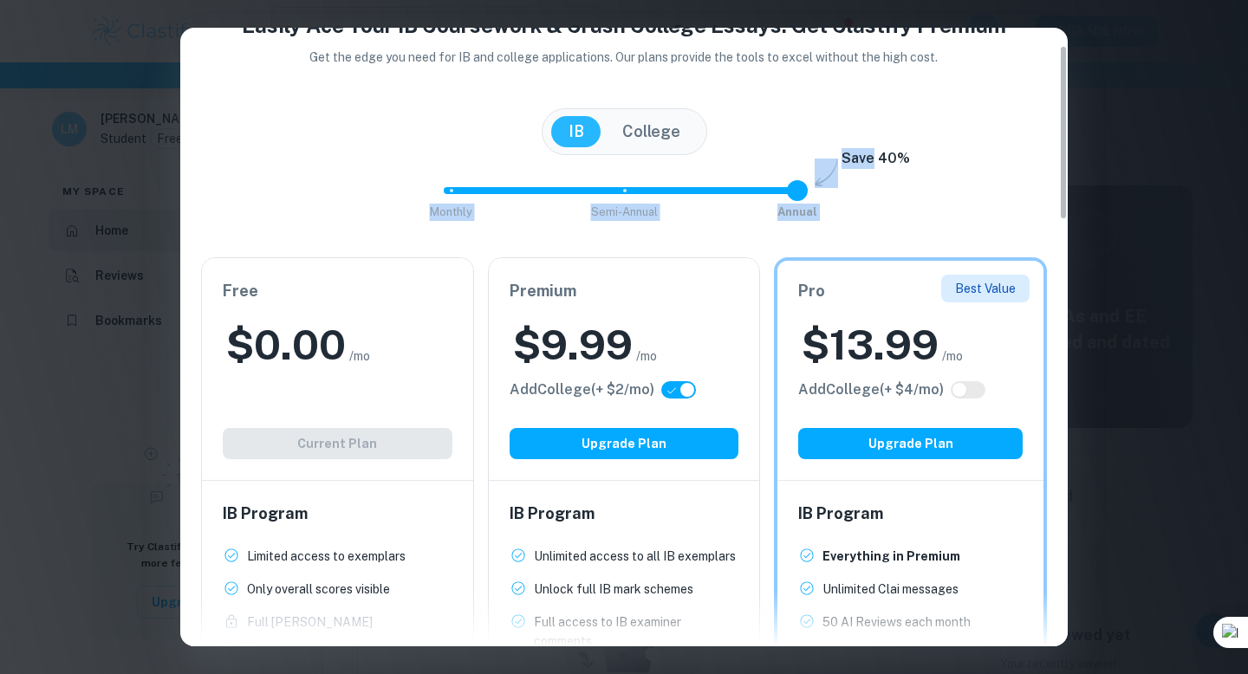
drag, startPoint x: 910, startPoint y: 155, endPoint x: 849, endPoint y: 154, distance: 61.6
click at [849, 154] on div "Easily Ace Your IB Coursework & Crush College Essays. Get Clastify Premium Get …" at bounding box center [624, 571] width 888 height 1123
click at [849, 154] on h6 "Save 40%" at bounding box center [876, 162] width 68 height 29
drag, startPoint x: 839, startPoint y: 157, endPoint x: 858, endPoint y: 157, distance: 19.1
click at [858, 157] on div "Easily Ace Your IB Coursework & Crush College Essays. Get Clastify Premium Get …" at bounding box center [624, 571] width 888 height 1123
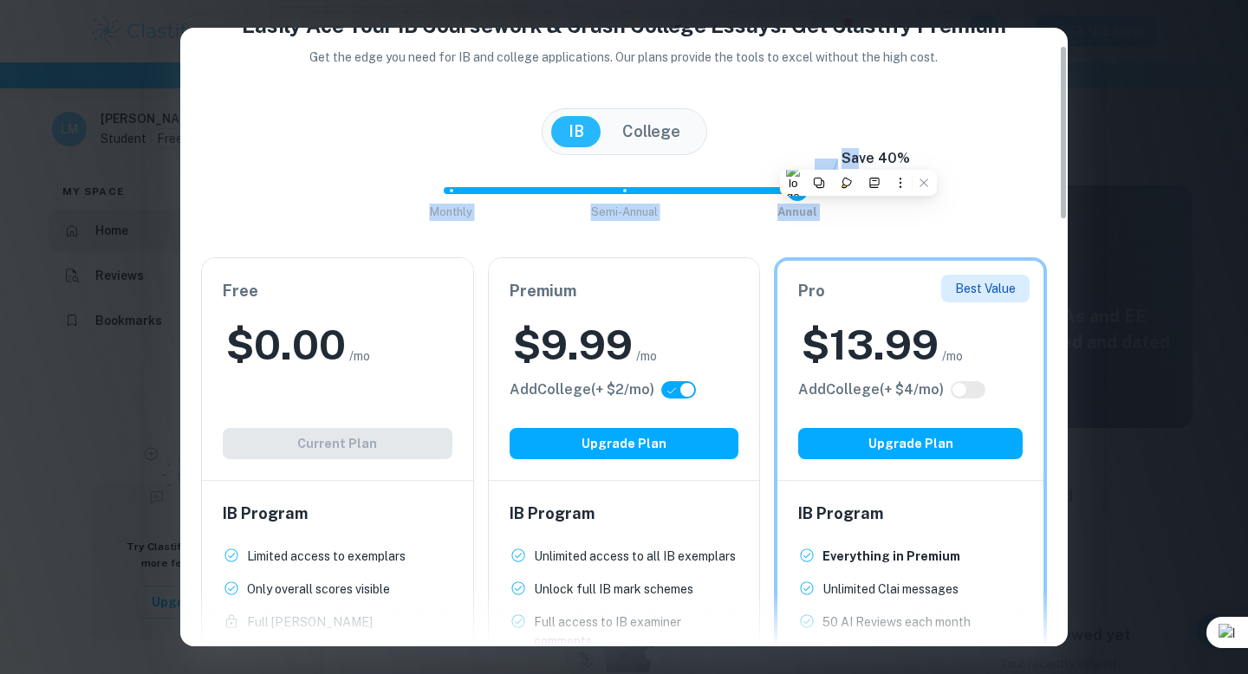
click at [843, 156] on h6 "Save 40%" at bounding box center [876, 162] width 68 height 29
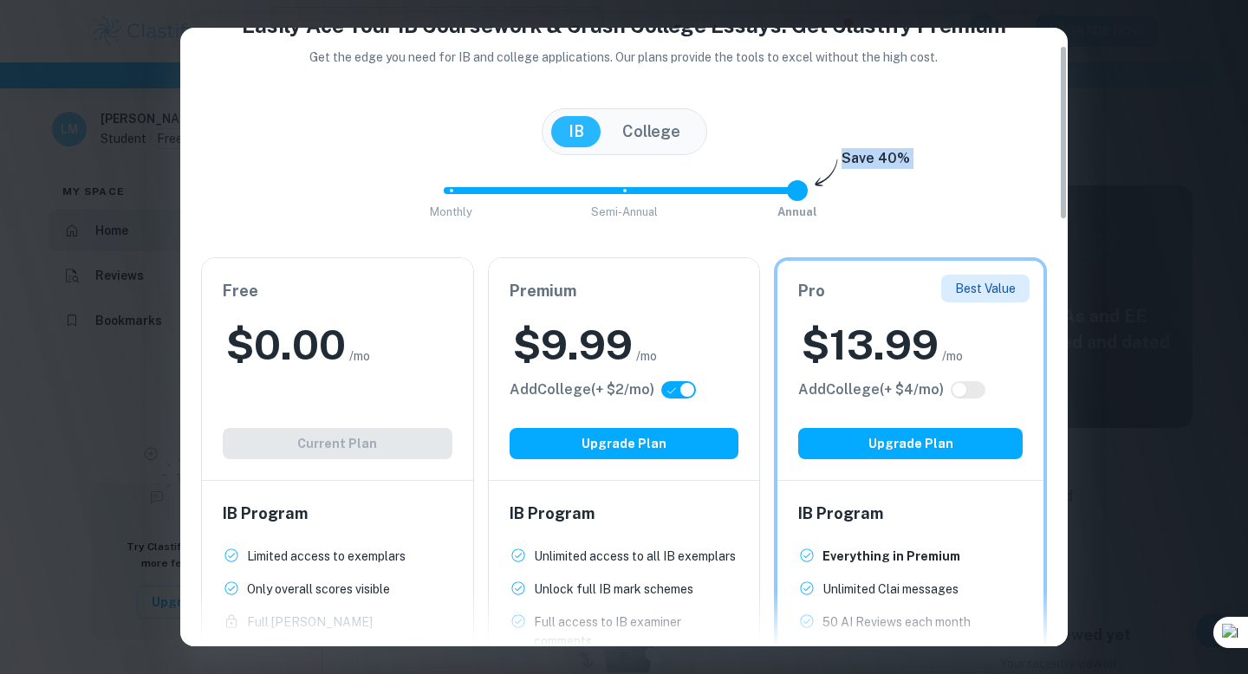
drag, startPoint x: 843, startPoint y: 156, endPoint x: 902, endPoint y: 158, distance: 58.1
click at [902, 158] on h6 "Save 40%" at bounding box center [876, 162] width 68 height 29
